Goal: Task Accomplishment & Management: Use online tool/utility

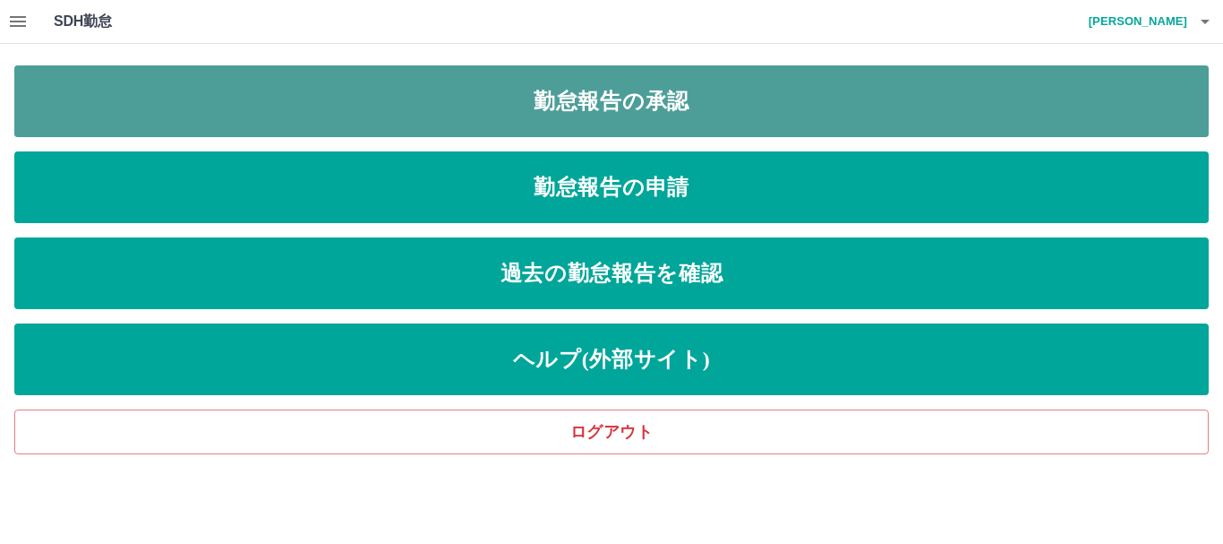
click at [612, 103] on link "勤怠報告の承認" at bounding box center [611, 101] width 1195 height 72
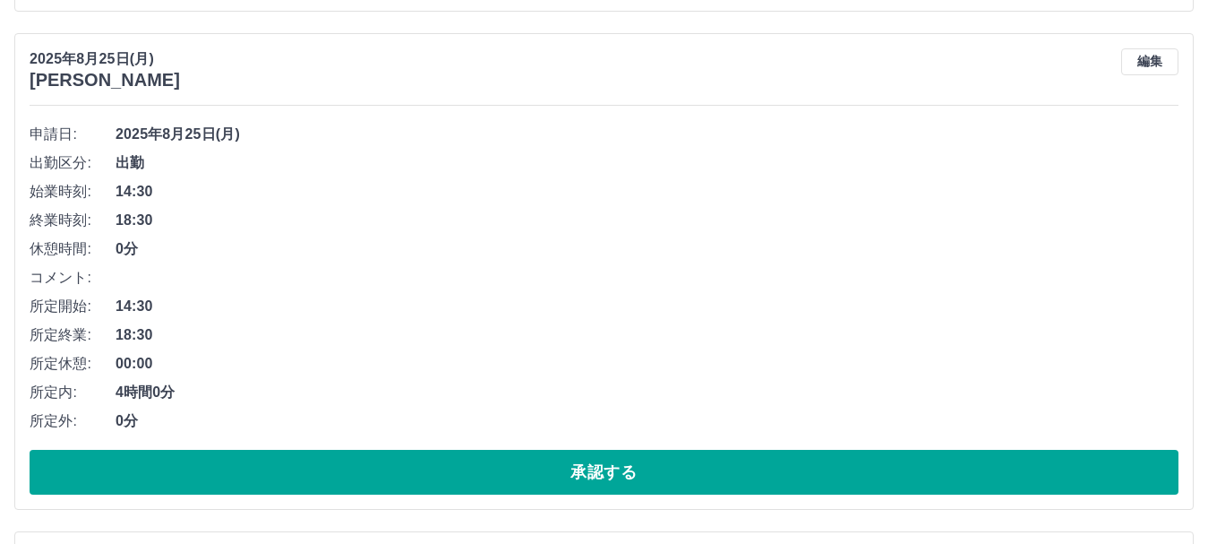
scroll to position [1902, 0]
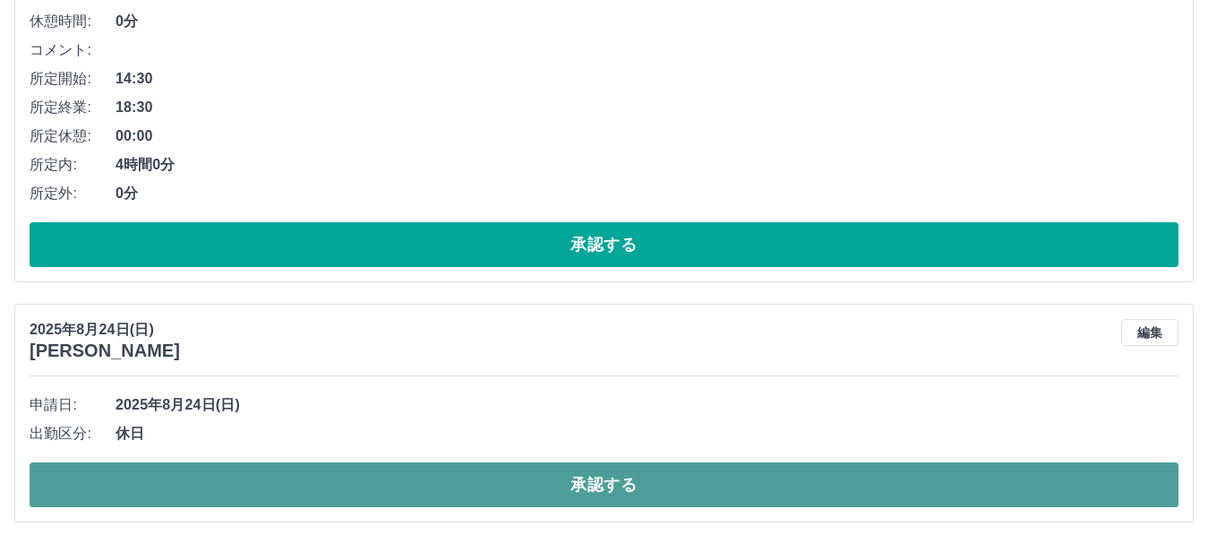
click at [605, 487] on button "承認する" at bounding box center [604, 484] width 1149 height 45
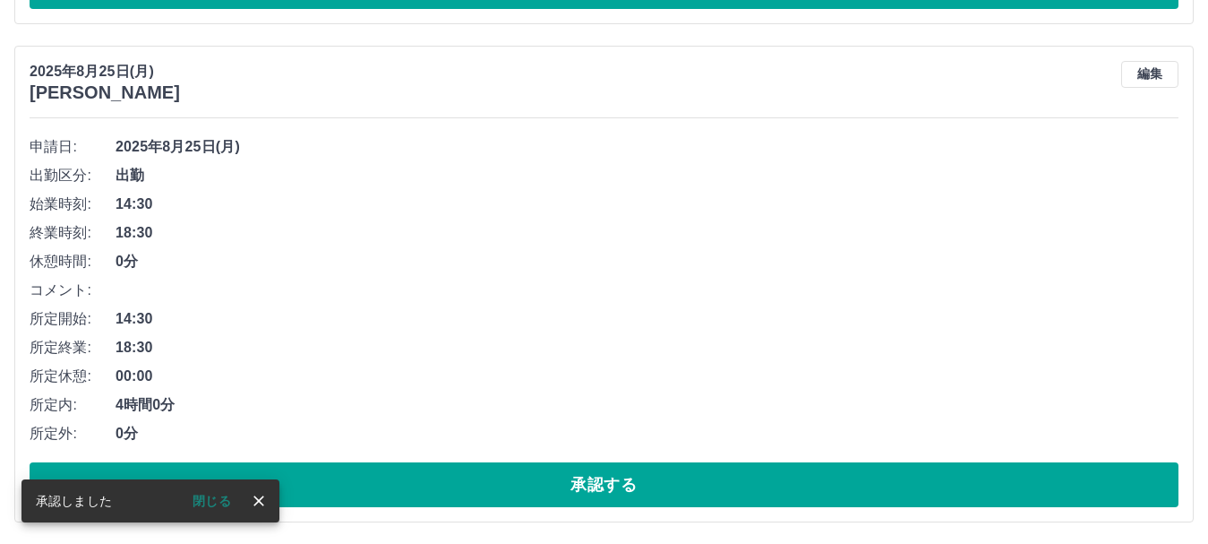
scroll to position [1662, 0]
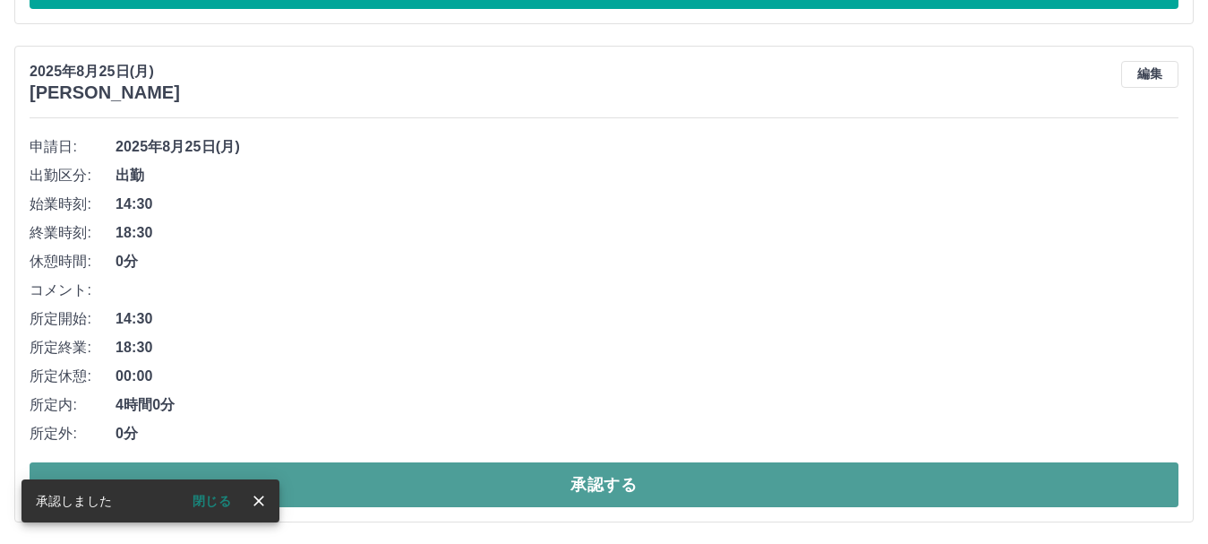
click at [601, 481] on button "承認する" at bounding box center [604, 484] width 1149 height 45
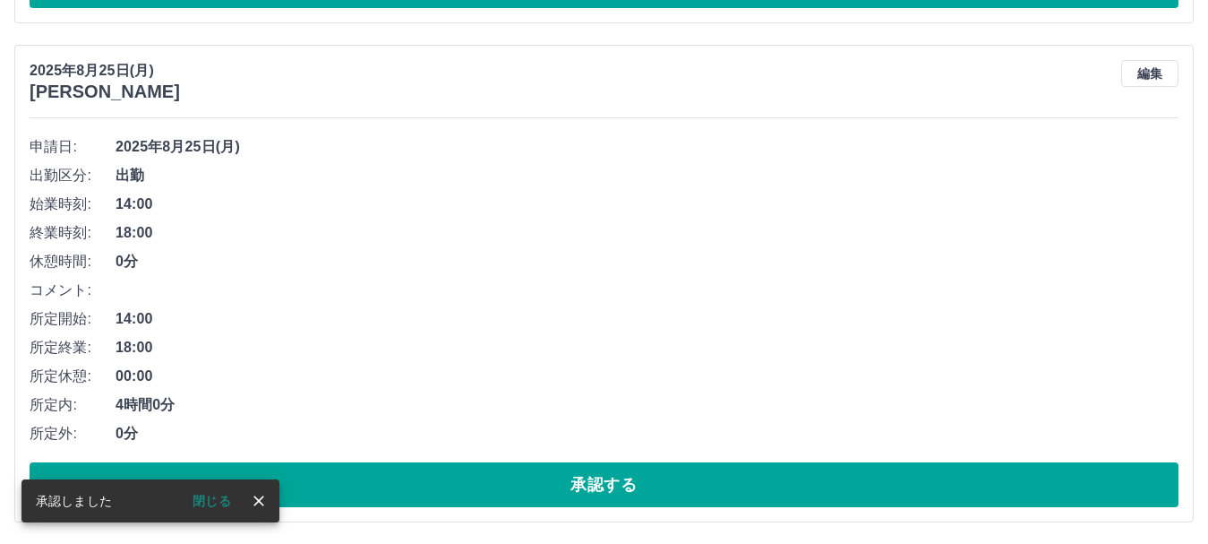
scroll to position [1164, 0]
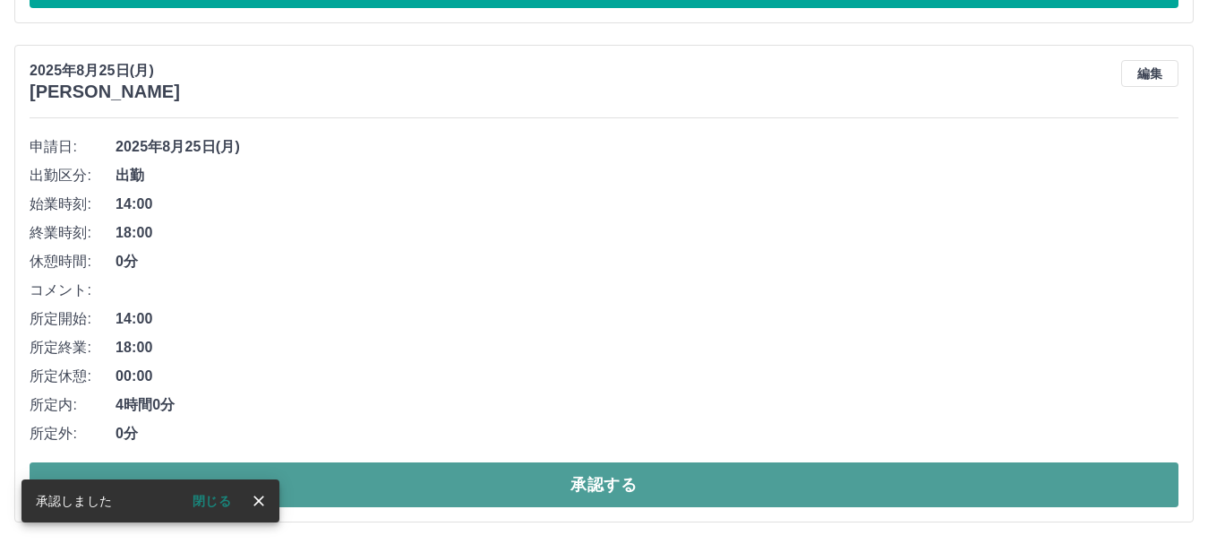
click at [607, 481] on button "承認する" at bounding box center [604, 484] width 1149 height 45
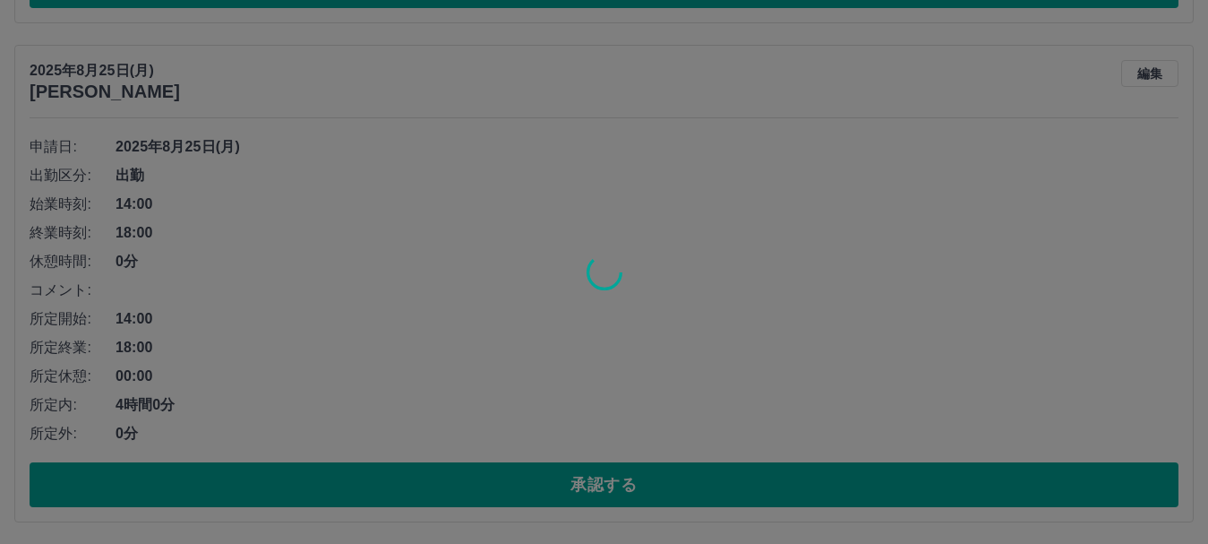
scroll to position [665, 0]
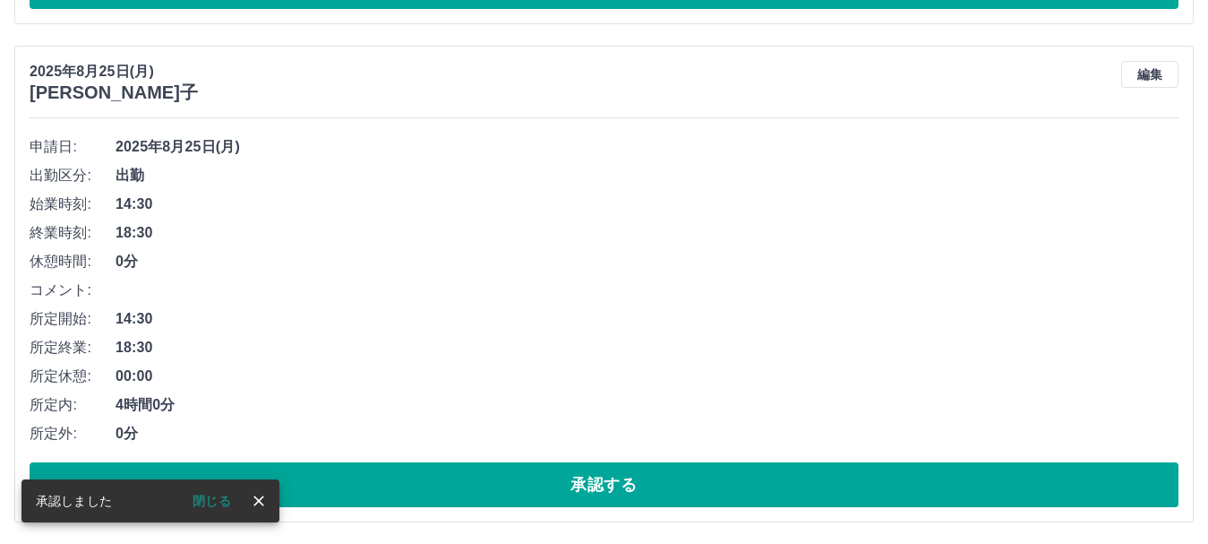
click at [605, 476] on button "承認する" at bounding box center [604, 484] width 1149 height 45
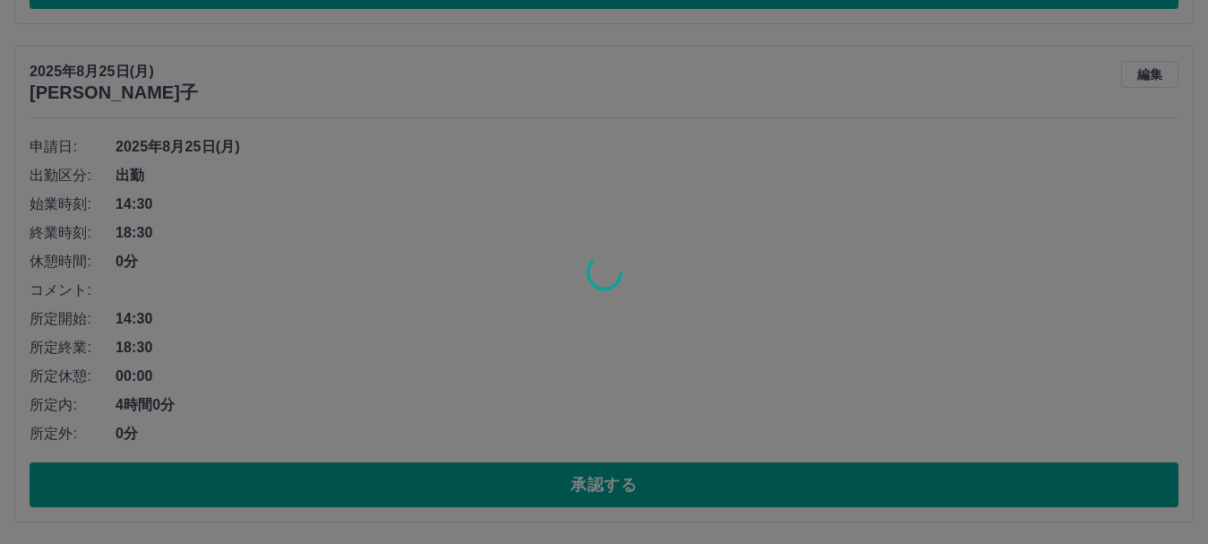
scroll to position [167, 0]
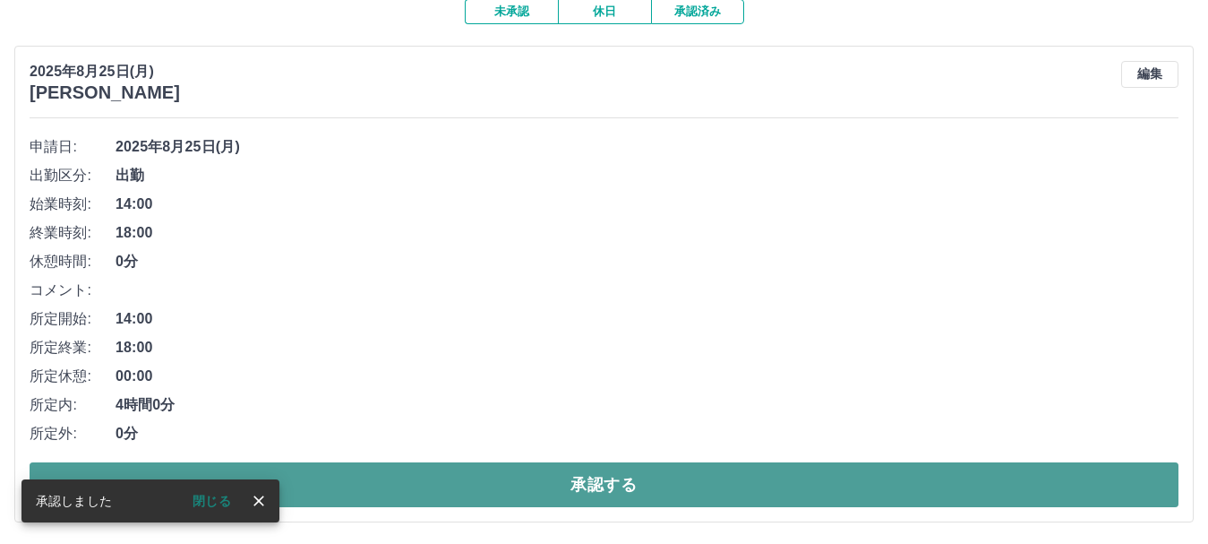
click at [601, 475] on button "承認する" at bounding box center [604, 484] width 1149 height 45
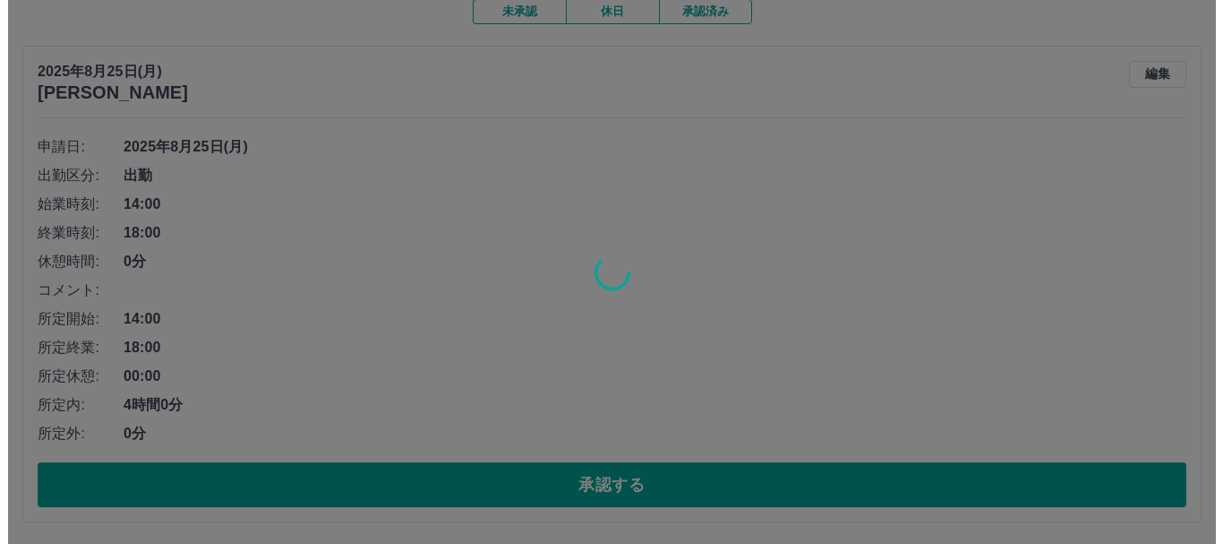
scroll to position [0, 0]
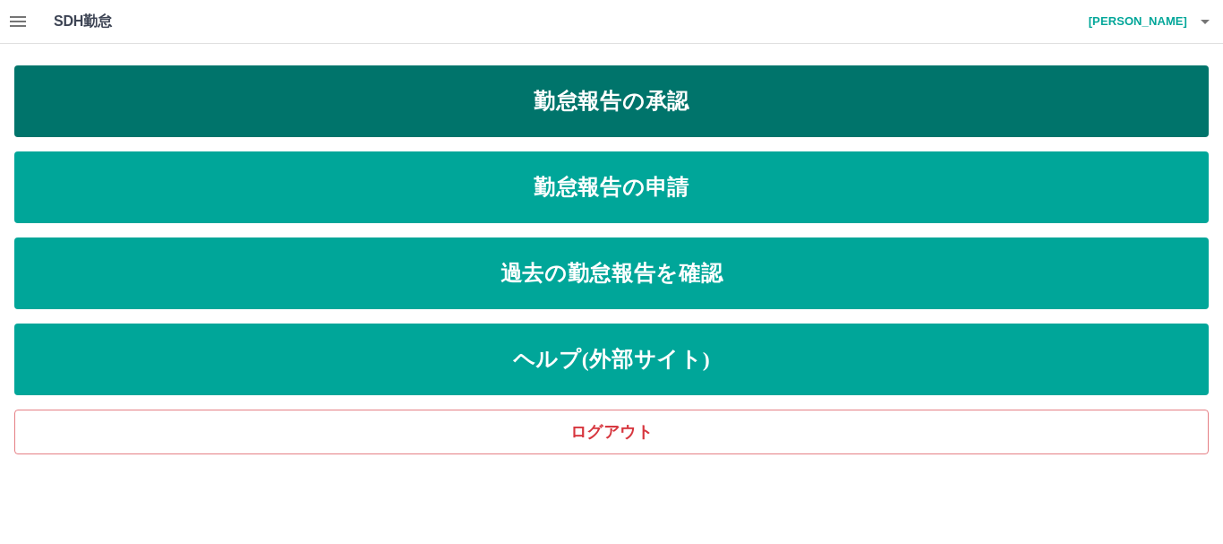
click at [650, 97] on link "勤怠報告の承認" at bounding box center [611, 101] width 1195 height 72
